Goal: Find specific page/section: Find specific page/section

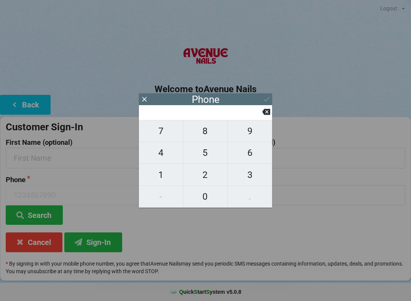
click at [157, 137] on span "7" at bounding box center [161, 131] width 44 height 16
type input "7"
click at [163, 176] on span "1" at bounding box center [161, 175] width 44 height 16
type input "71"
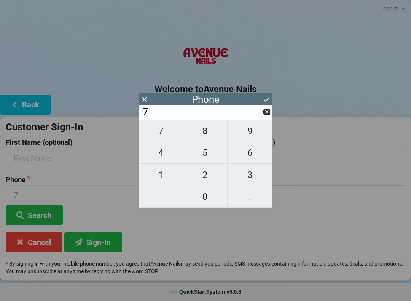
type input "71"
click at [208, 131] on span "8" at bounding box center [206, 131] width 44 height 16
type input "718"
click at [205, 151] on span "5" at bounding box center [206, 153] width 44 height 16
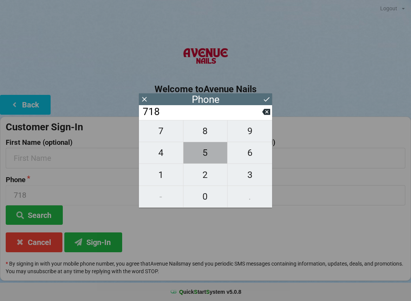
type input "7185"
click at [212, 198] on span "0" at bounding box center [206, 196] width 44 height 16
type input "71850"
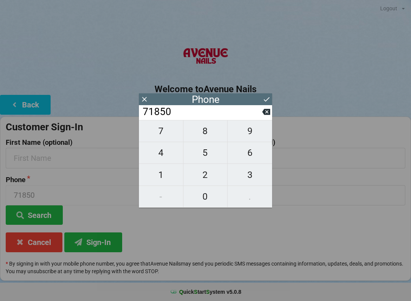
click at [257, 153] on span "6" at bounding box center [250, 153] width 45 height 16
type input "718506"
click at [208, 173] on span "2" at bounding box center [206, 175] width 44 height 16
type input "7185062"
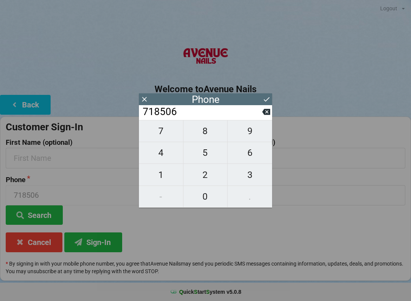
type input "7185062"
click at [166, 177] on span "1" at bounding box center [161, 175] width 44 height 16
type input "71850621"
click at [244, 152] on span "6" at bounding box center [250, 153] width 45 height 16
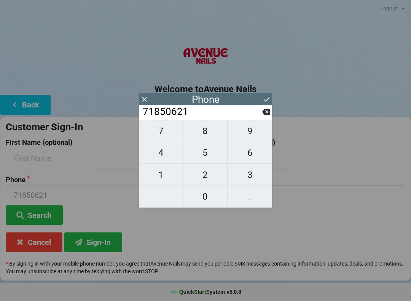
type input "718506216"
click at [263, 116] on icon at bounding box center [266, 112] width 8 height 8
click at [261, 118] on input "71850621" at bounding box center [202, 112] width 120 height 12
click at [264, 117] on button at bounding box center [266, 112] width 8 height 10
click at [262, 117] on button at bounding box center [266, 112] width 8 height 10
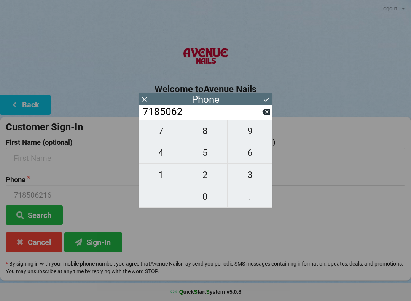
type input "718506"
click at [158, 133] on span "7" at bounding box center [161, 131] width 44 height 16
type input "7185067"
click at [211, 171] on span "2" at bounding box center [206, 175] width 44 height 16
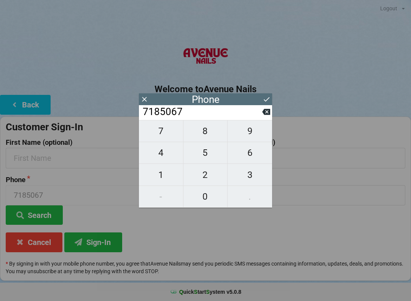
type input "71850672"
click at [164, 173] on span "1" at bounding box center [161, 175] width 44 height 16
type input "718506721"
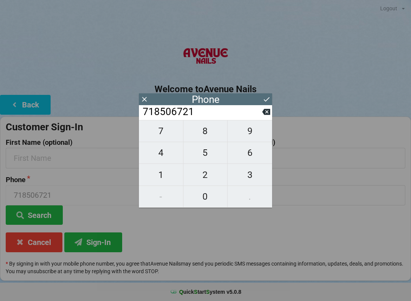
click at [254, 151] on span "6" at bounding box center [250, 153] width 45 height 16
type input "7185067216"
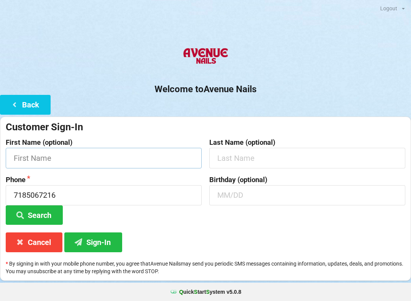
click at [72, 160] on input "text" at bounding box center [104, 158] width 196 height 20
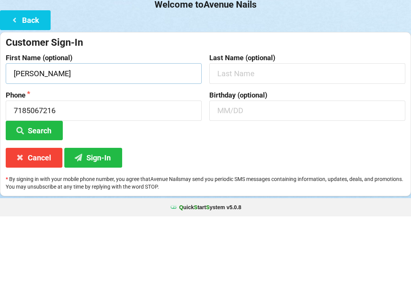
type input "[PERSON_NAME]"
click at [56, 205] on button "Search" at bounding box center [34, 214] width 57 height 19
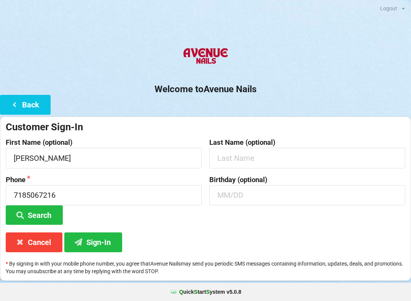
click at [97, 243] on button "Sign-In" at bounding box center [93, 241] width 58 height 19
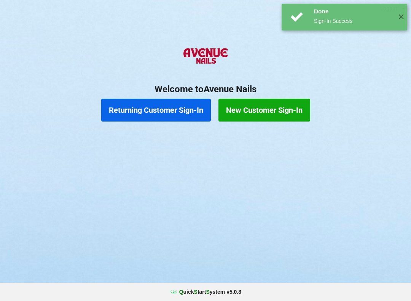
click at [167, 116] on button "Returning Customer Sign-In" at bounding box center [156, 110] width 110 height 23
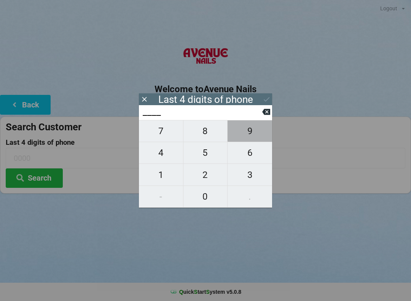
click at [251, 133] on span "9" at bounding box center [250, 131] width 45 height 16
type input "9___"
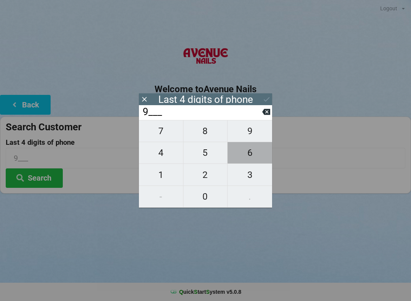
click at [247, 157] on span "6" at bounding box center [250, 153] width 45 height 16
type input "96__"
click at [240, 157] on span "6" at bounding box center [250, 153] width 45 height 16
type input "966_"
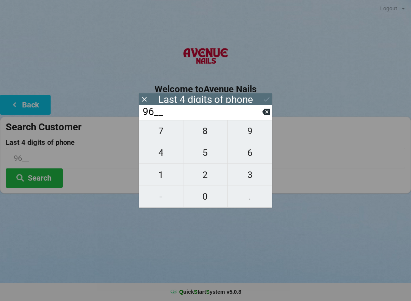
type input "966_"
click at [263, 117] on button at bounding box center [266, 112] width 8 height 10
click at [211, 138] on span "8" at bounding box center [206, 131] width 44 height 16
type input "968_"
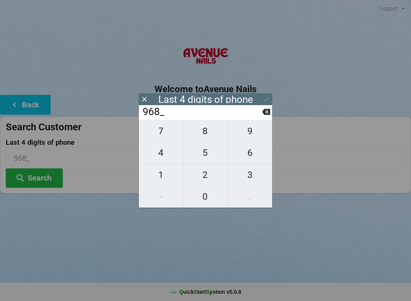
click at [250, 155] on span "6" at bounding box center [250, 153] width 45 height 16
type input "9686"
click at [213, 115] on input "9686" at bounding box center [202, 112] width 120 height 12
click at [39, 182] on button "Search" at bounding box center [34, 177] width 57 height 19
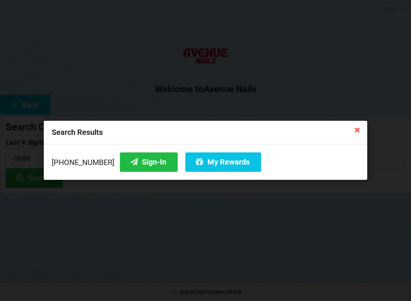
click at [357, 132] on icon at bounding box center [357, 129] width 12 height 12
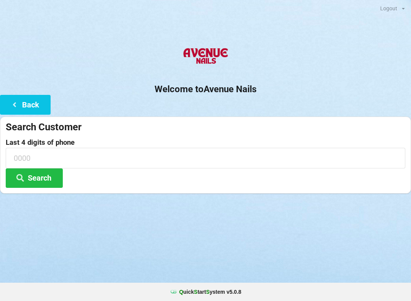
click at [42, 177] on button "Search" at bounding box center [34, 177] width 57 height 19
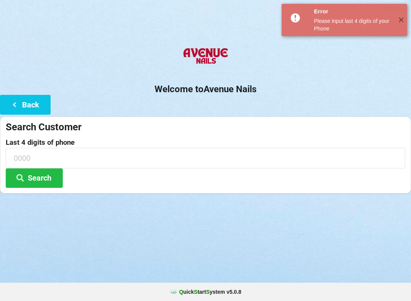
click at [393, 19] on div "Error Please input last 4 digits of your Phone" at bounding box center [353, 20] width 82 height 32
